Goal: Information Seeking & Learning: Learn about a topic

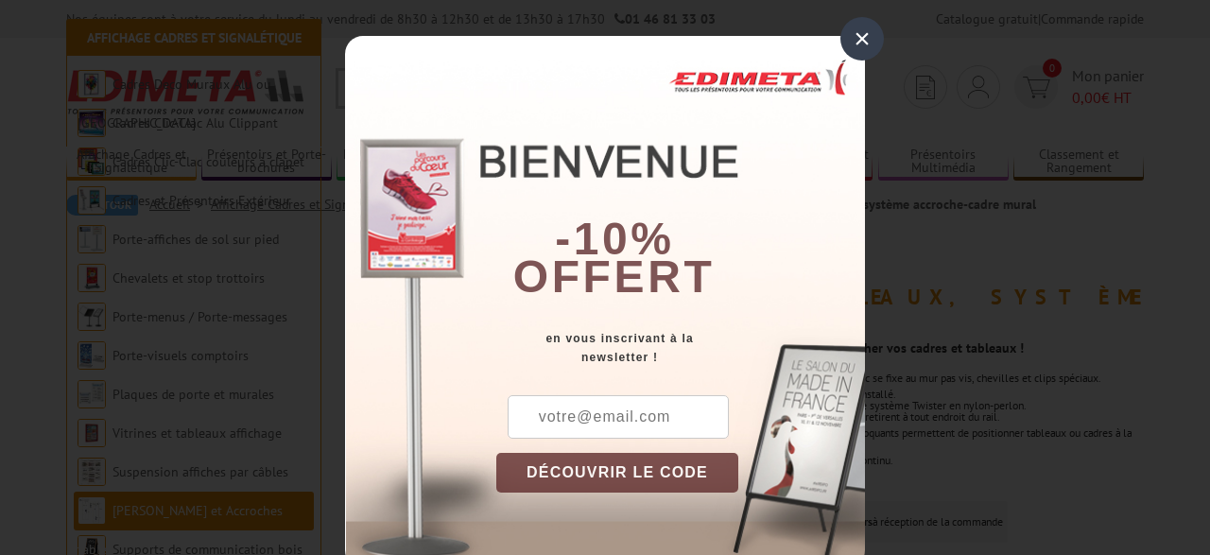
scroll to position [296, 0]
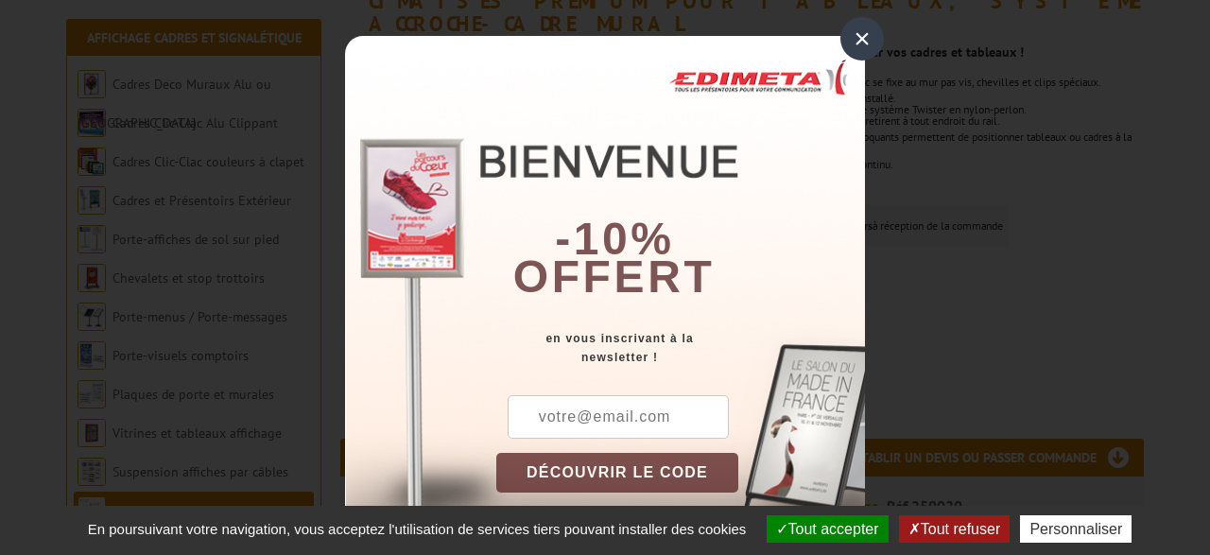
click at [854, 35] on div "×" at bounding box center [861, 38] width 43 height 43
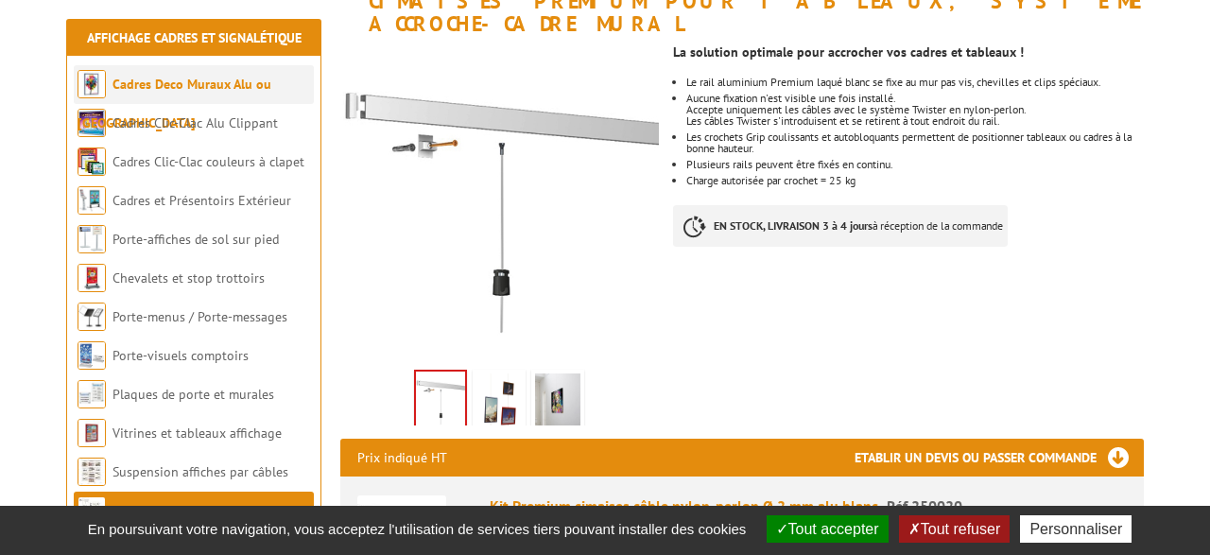
click at [171, 91] on link "Cadres Deco Muraux Alu ou [GEOGRAPHIC_DATA]" at bounding box center [175, 104] width 194 height 56
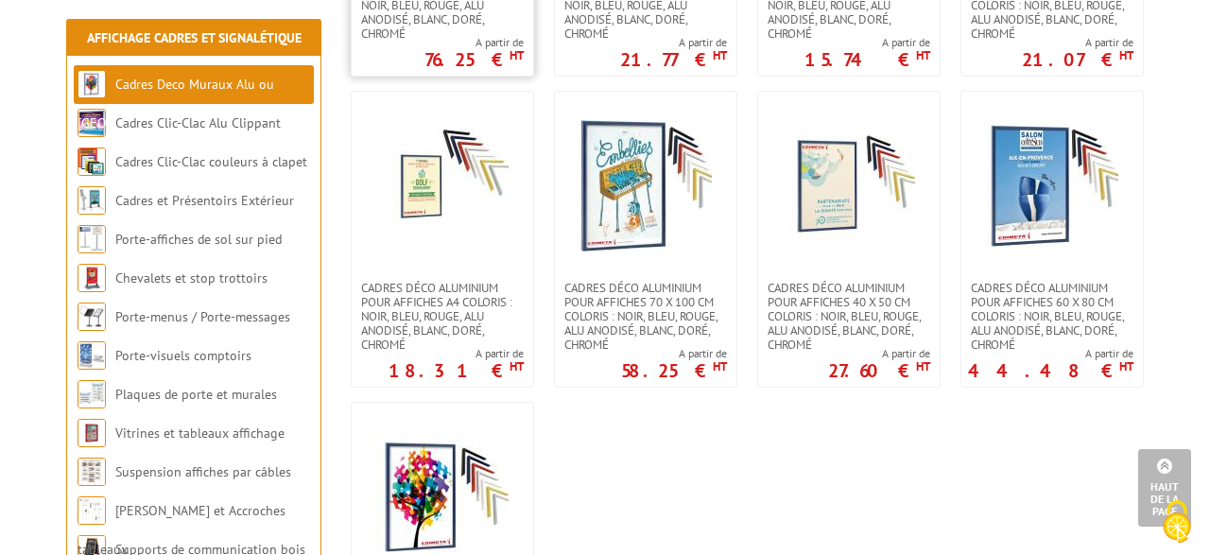
scroll to position [1925, 0]
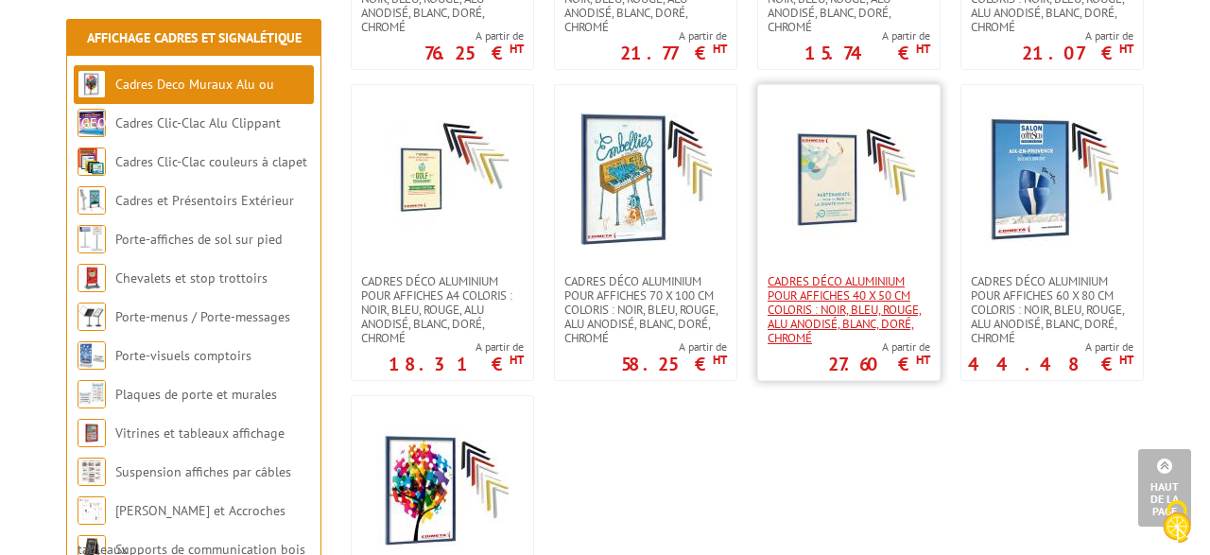
click at [845, 274] on span "Cadres déco aluminium pour affiches 40 x 50 cm Coloris : Noir, bleu, rouge, alu…" at bounding box center [849, 309] width 163 height 71
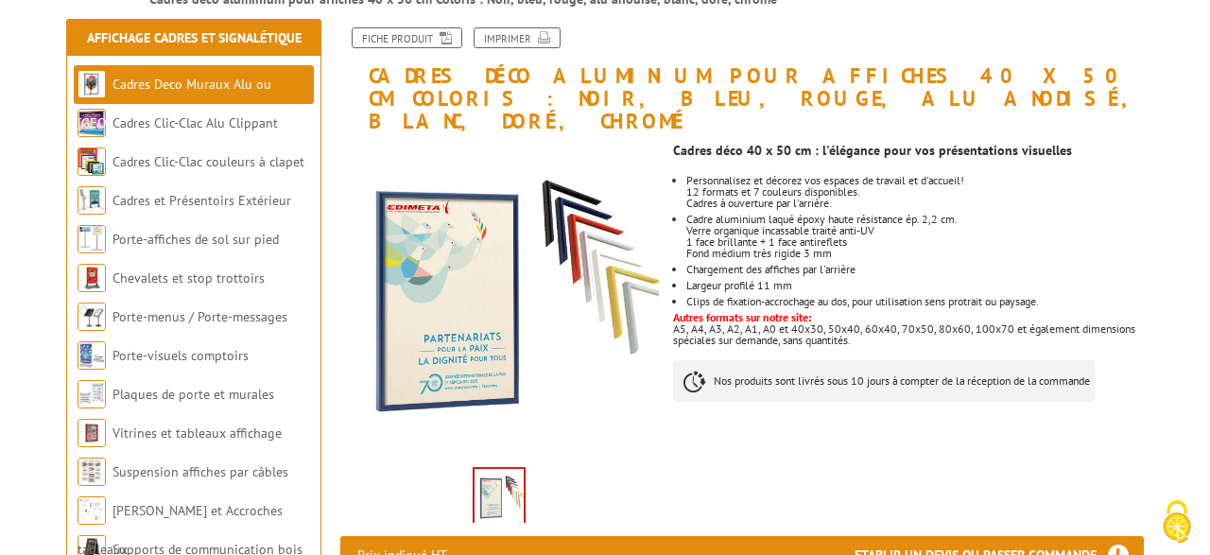
scroll to position [230, 0]
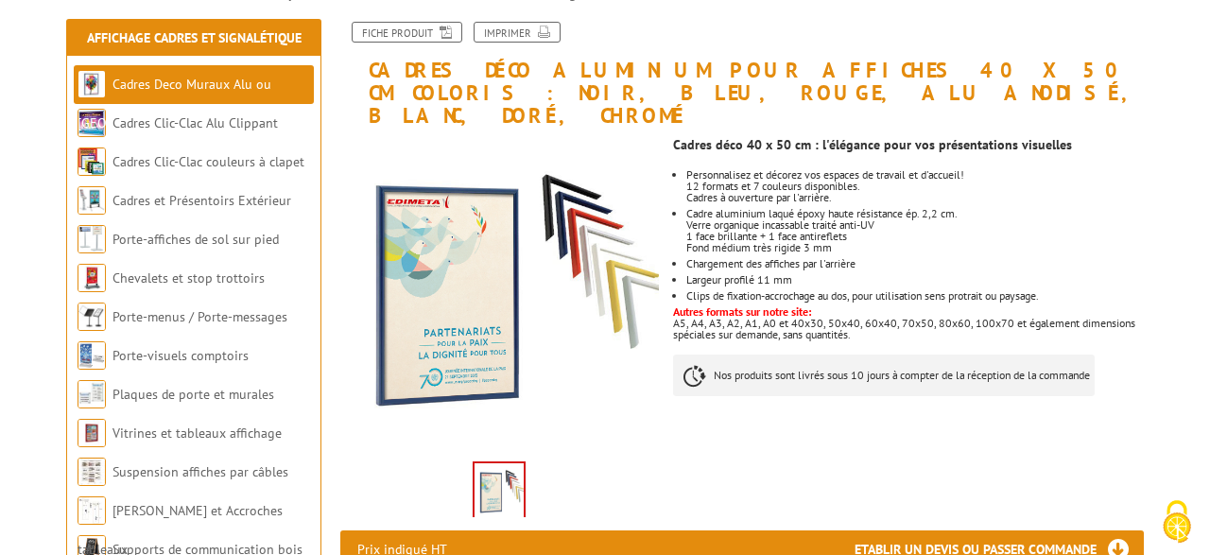
click at [820, 45] on div "Fiche produit Imprimer" at bounding box center [742, 40] width 832 height 37
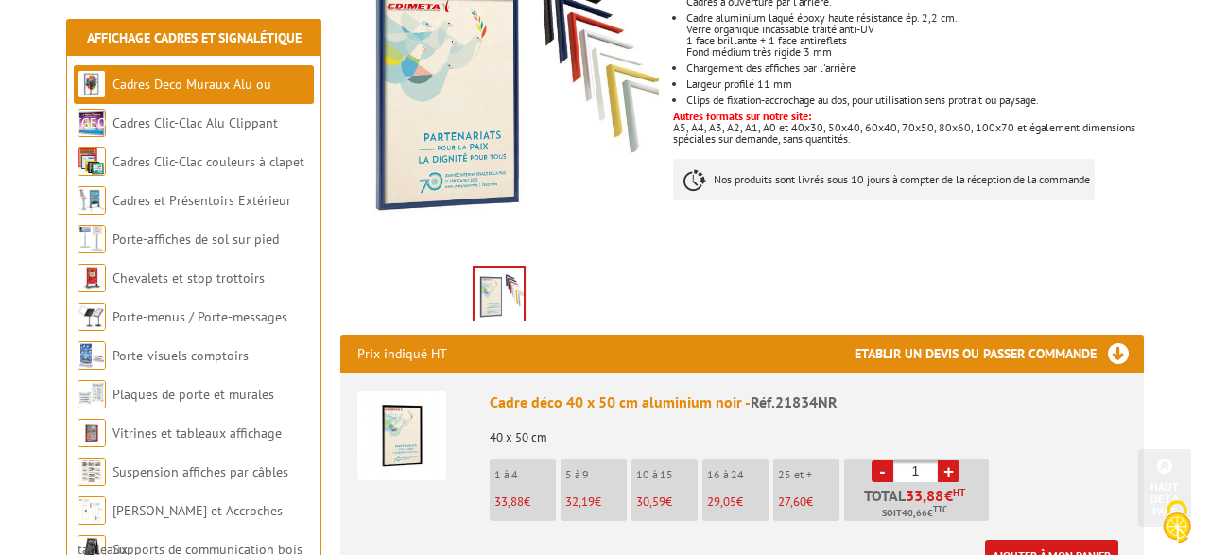
scroll to position [428, 0]
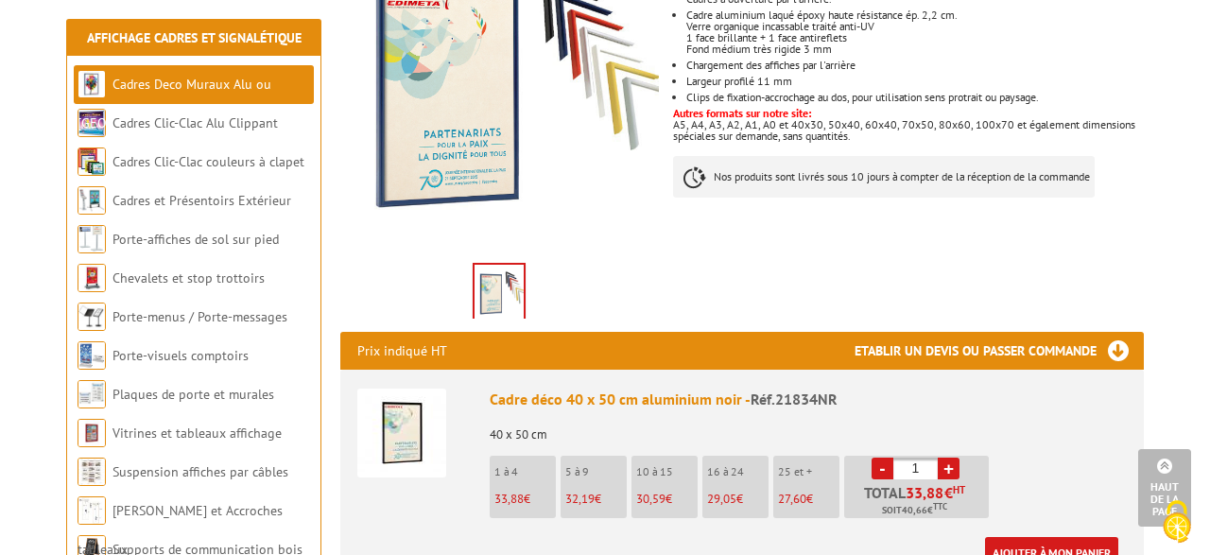
click at [509, 269] on img at bounding box center [498, 294] width 49 height 59
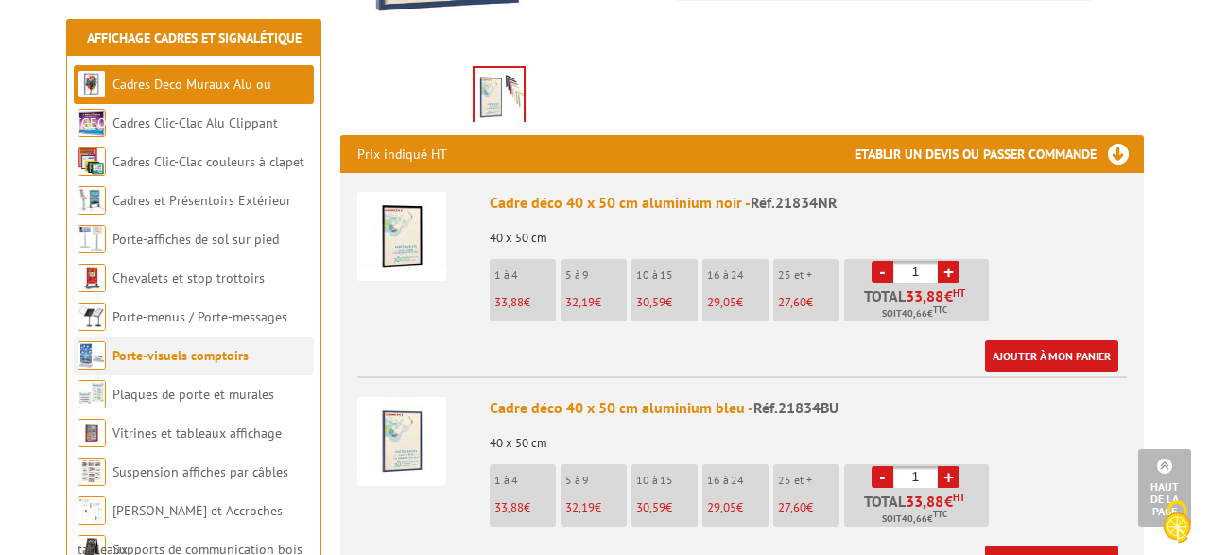
scroll to position [621, 0]
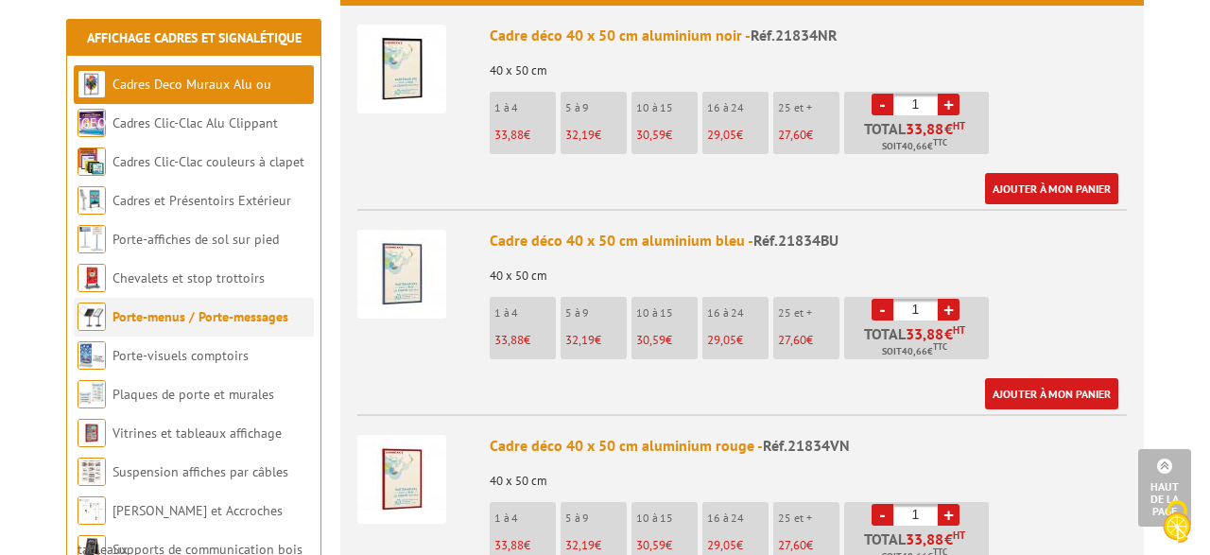
scroll to position [798, 0]
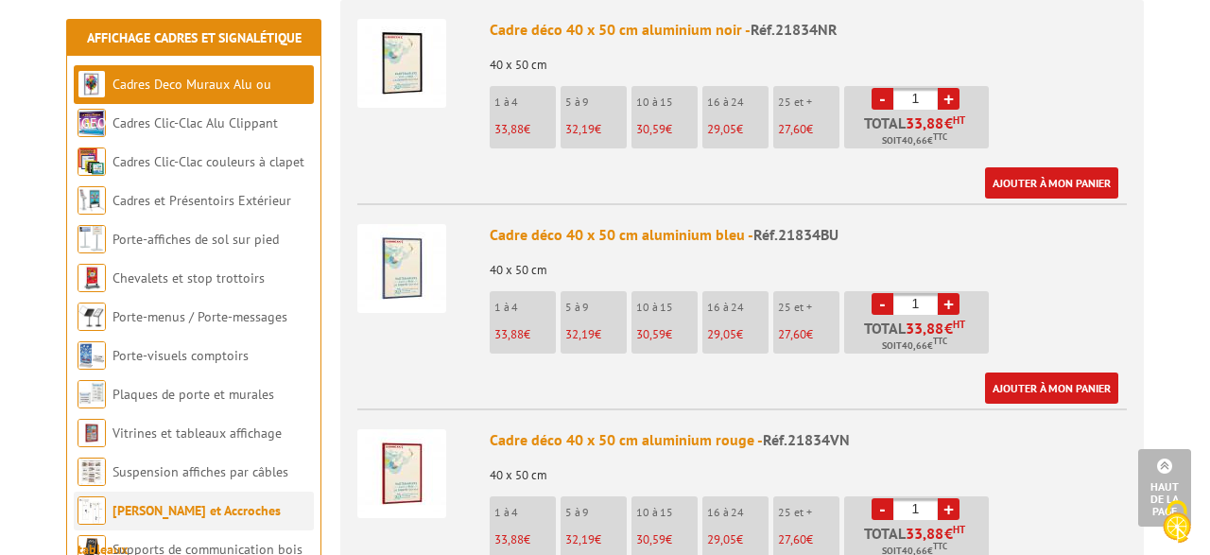
click at [191, 509] on link "[PERSON_NAME] et Accroches tableaux" at bounding box center [179, 530] width 203 height 56
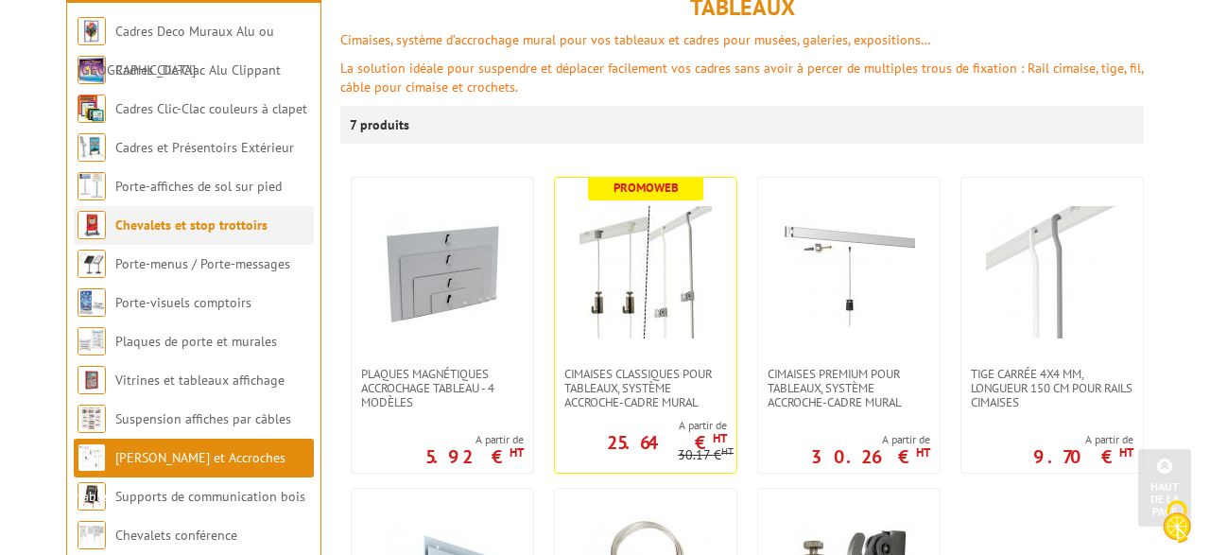
scroll to position [275, 0]
